Goal: Find specific page/section: Find specific page/section

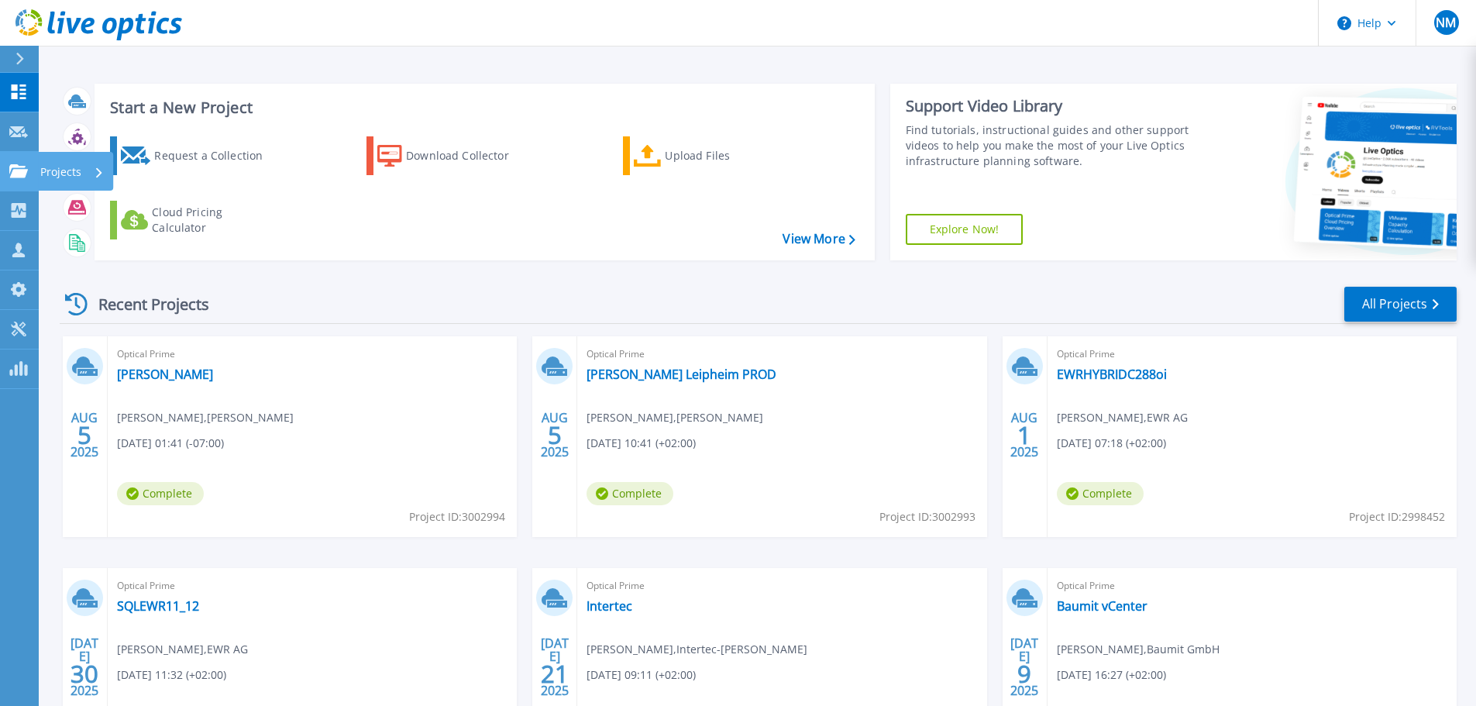
click at [9, 171] on icon at bounding box center [18, 170] width 19 height 13
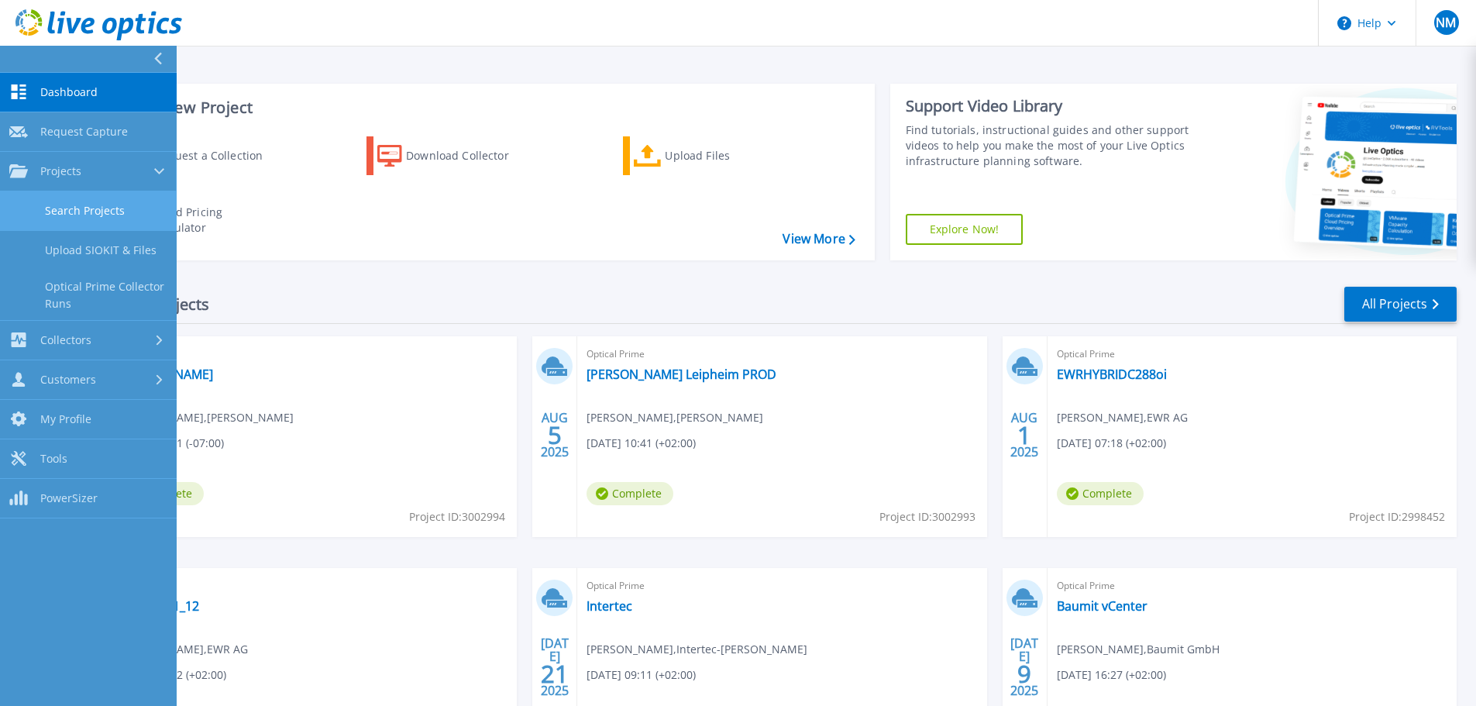
click at [57, 201] on link "Search Projects" at bounding box center [88, 211] width 177 height 40
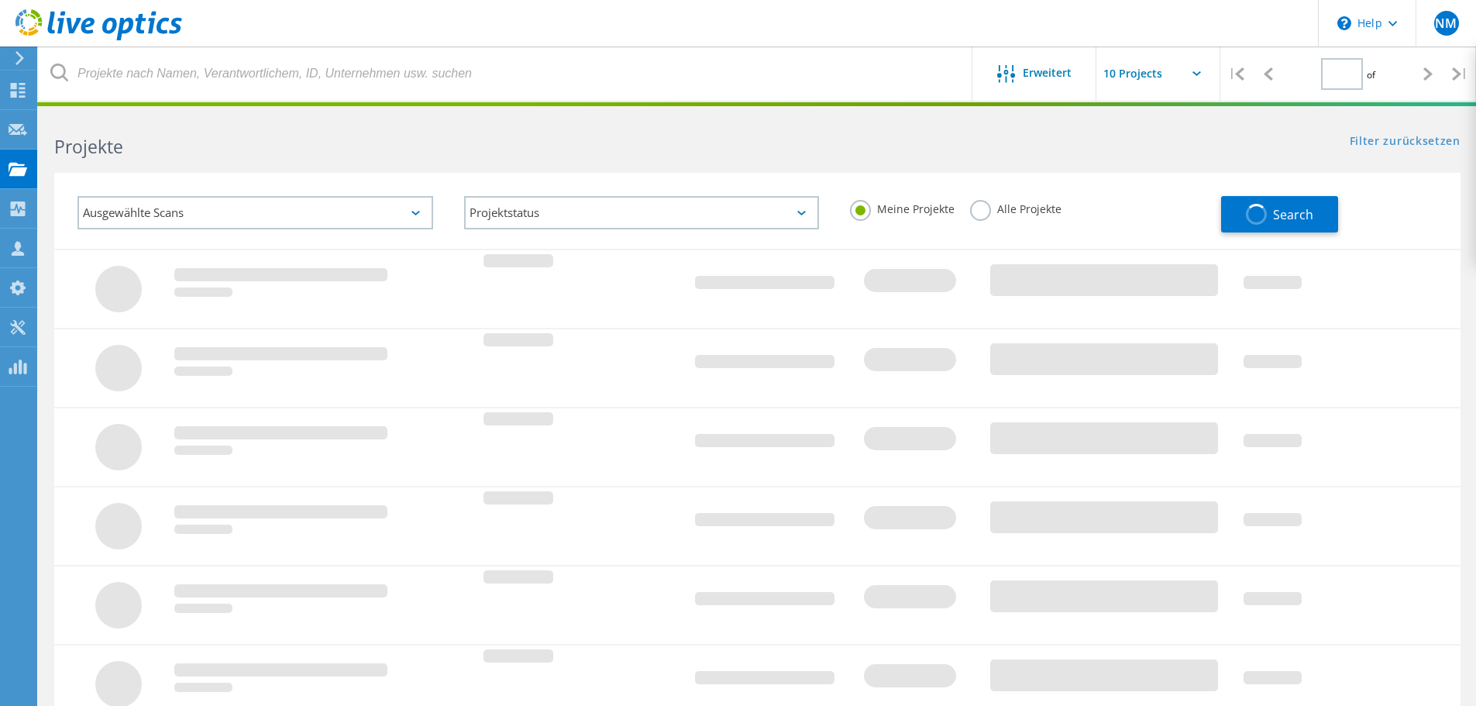
type input "3"
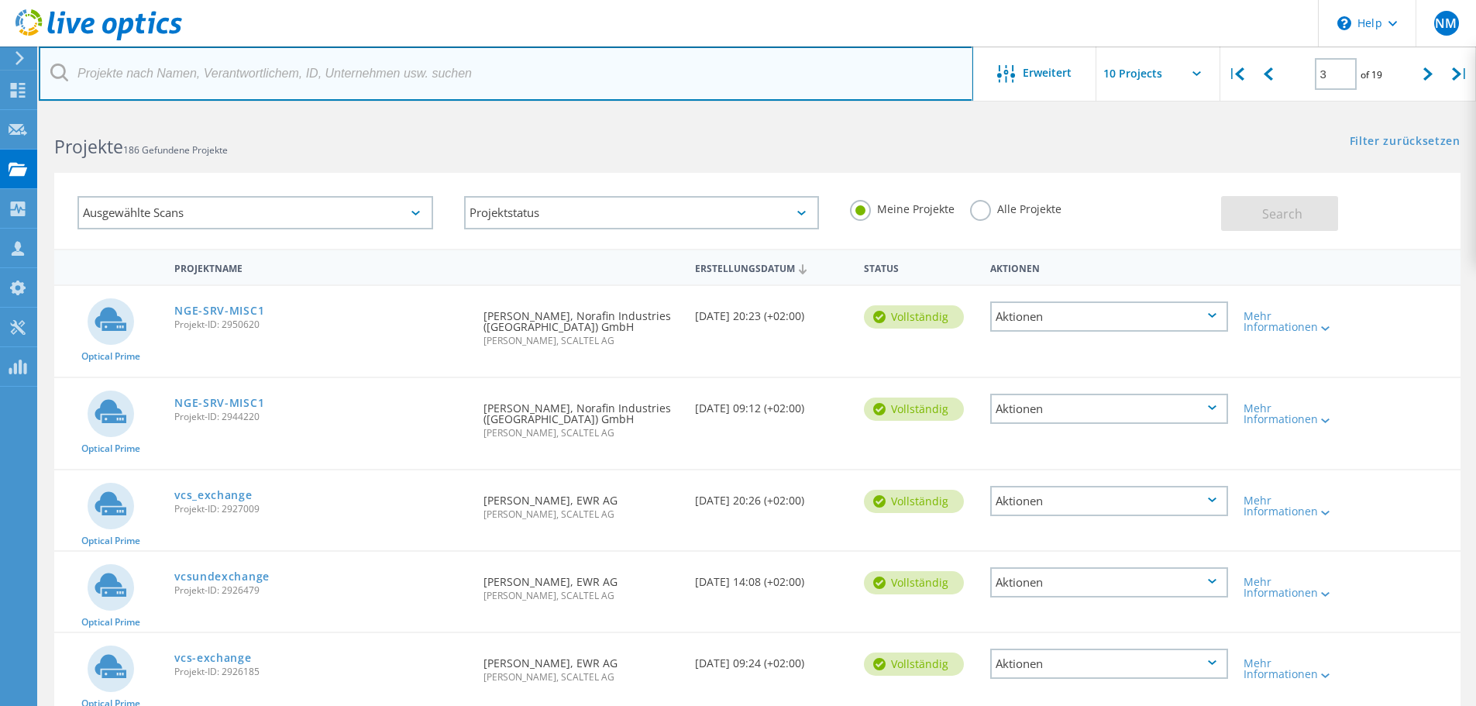
click at [217, 81] on input "text" at bounding box center [506, 73] width 934 height 54
type input "bicker"
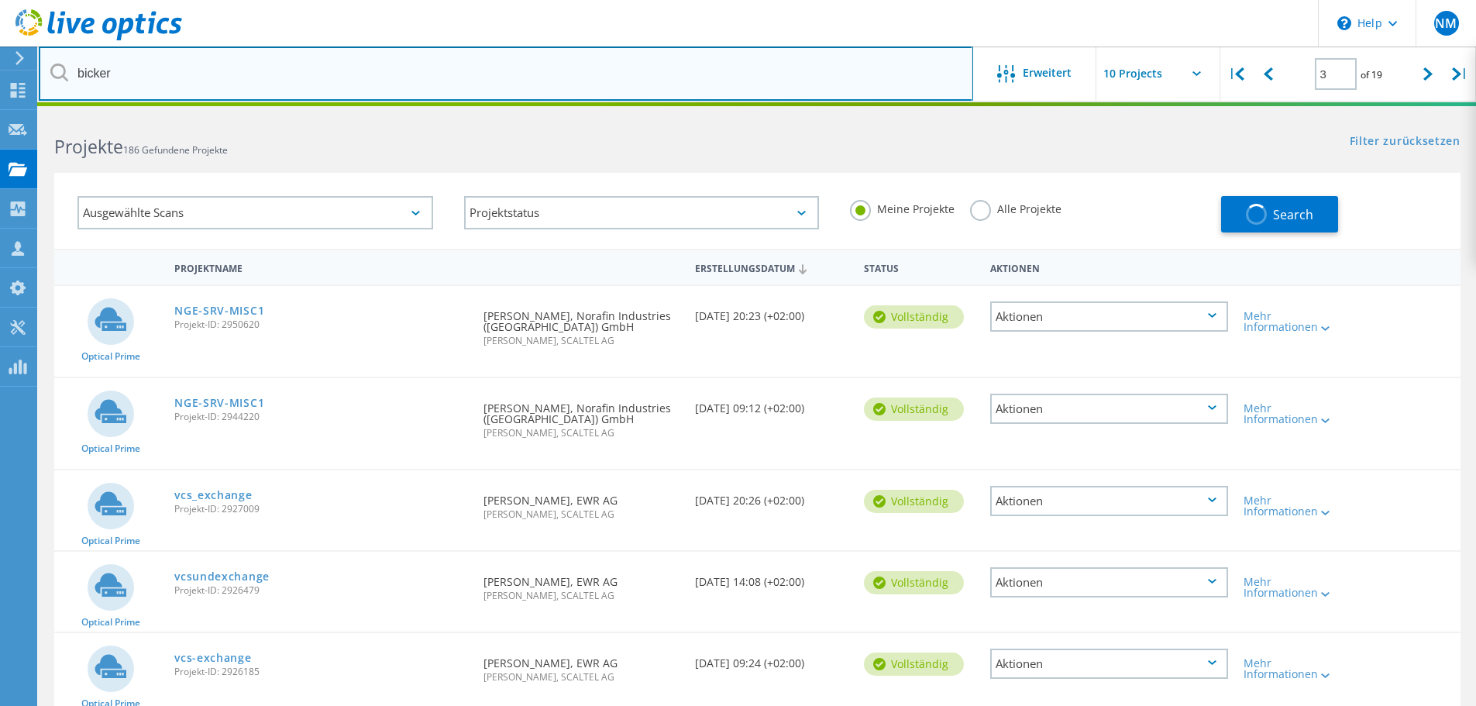
type input "1"
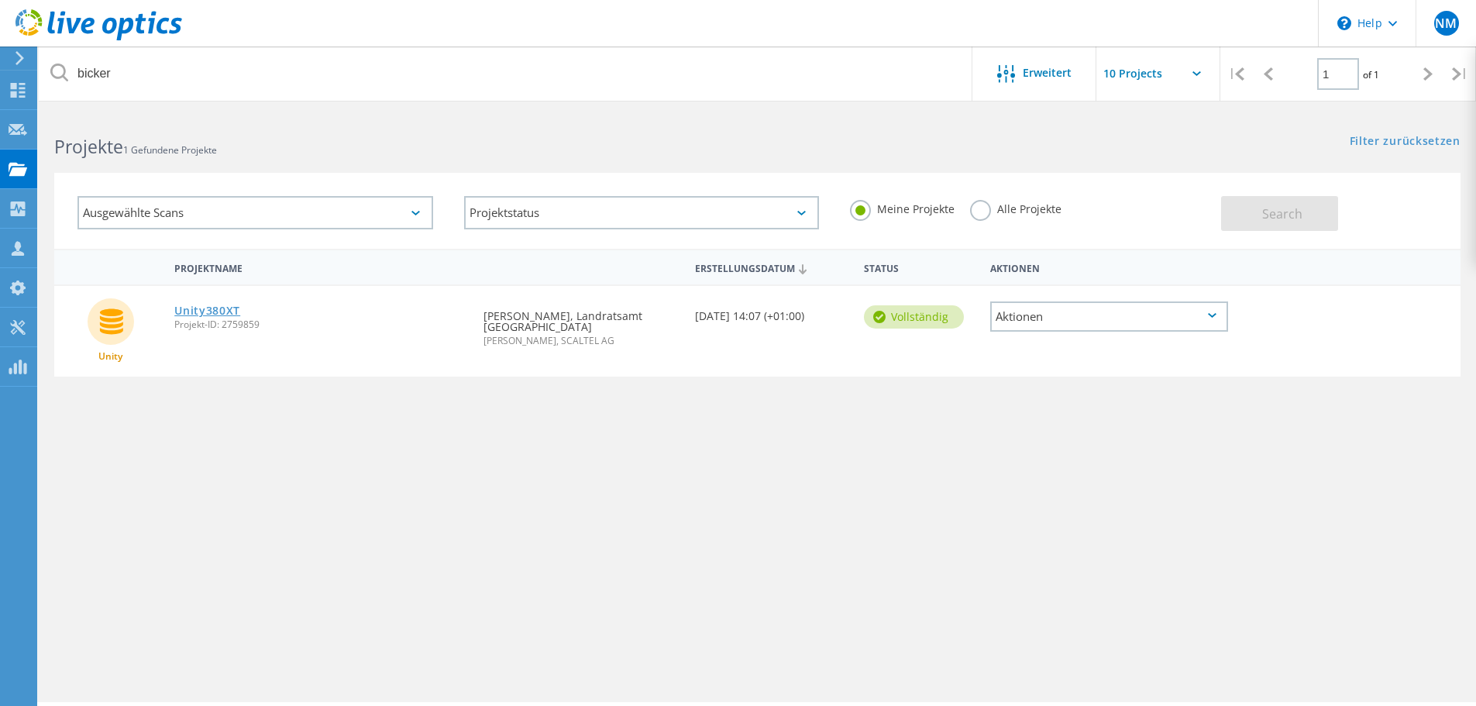
click at [206, 312] on link "Unity380XT" at bounding box center [207, 310] width 66 height 11
